Goal: Find specific page/section: Find specific page/section

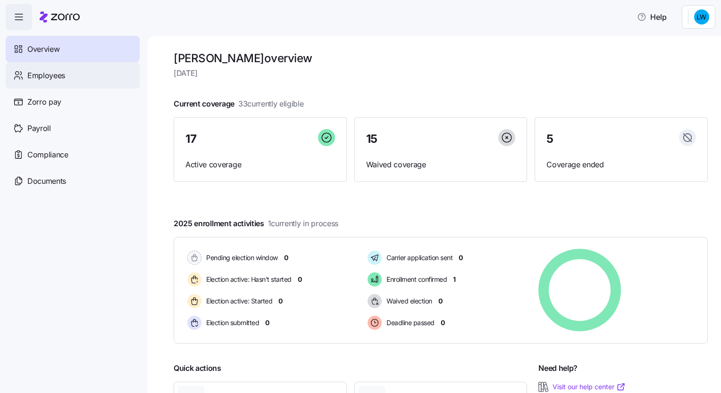
click at [51, 76] on span "Employees" at bounding box center [46, 76] width 38 height 12
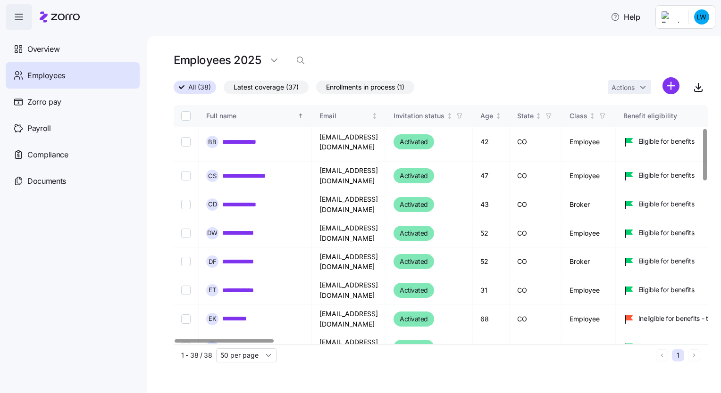
scroll to position [142, 0]
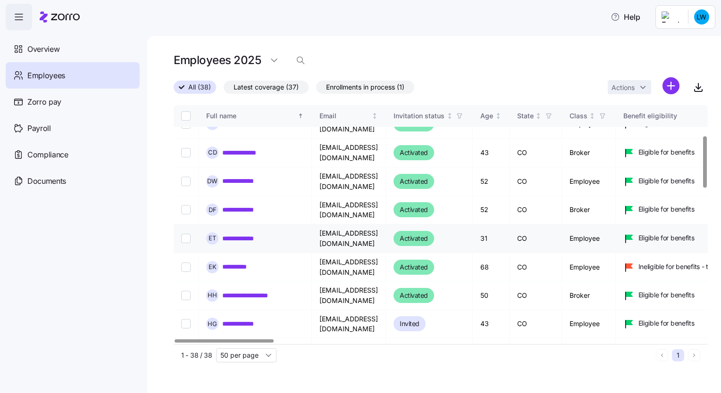
click at [241, 234] on link "**********" at bounding box center [240, 238] width 37 height 9
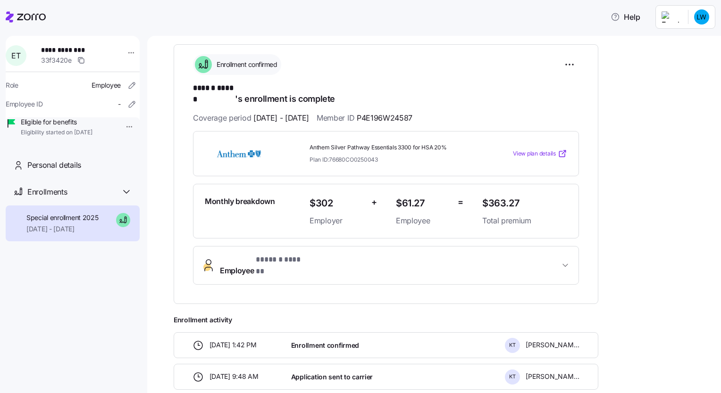
scroll to position [142, 0]
